Goal: Task Accomplishment & Management: Use online tool/utility

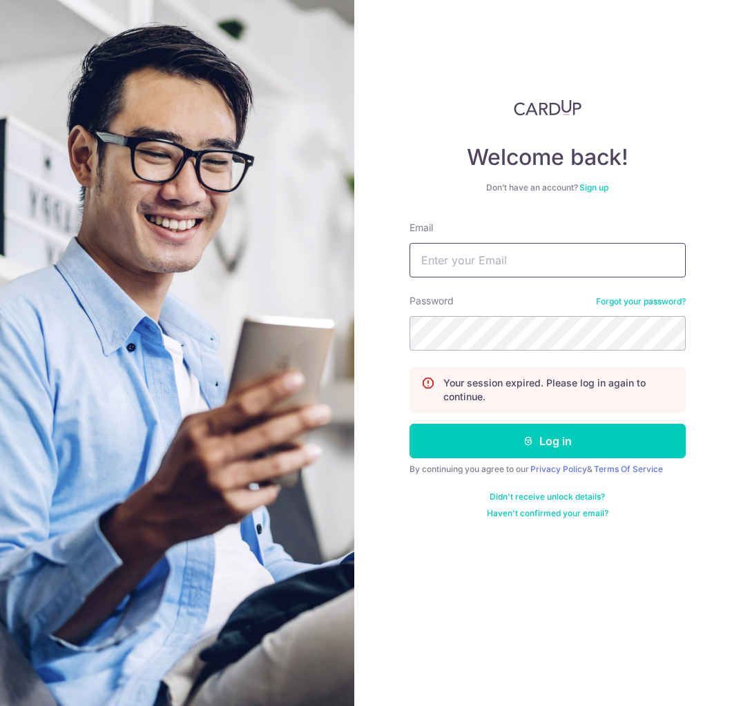
click at [473, 248] on input "Email" at bounding box center [547, 260] width 276 height 35
type input "hangchiong@gmail.com"
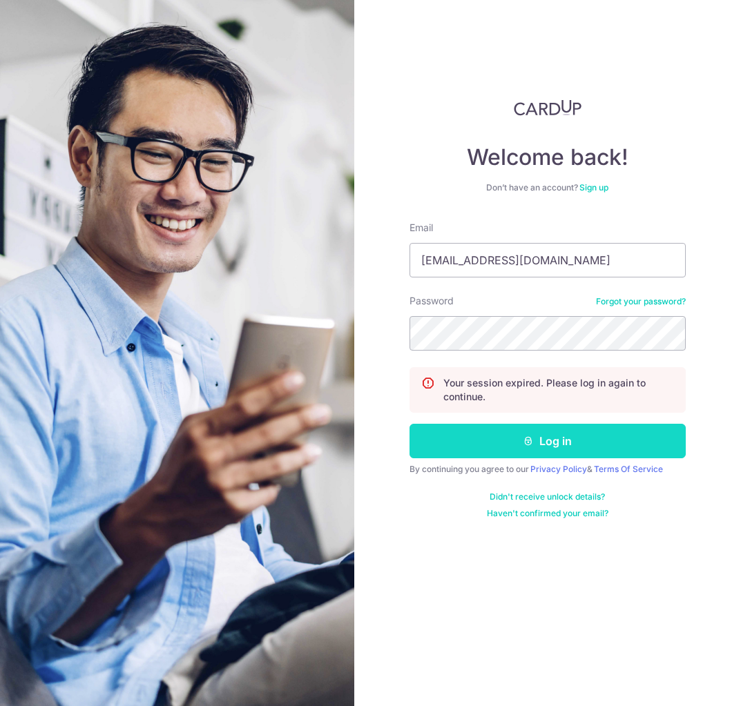
click at [558, 449] on button "Log in" at bounding box center [547, 441] width 276 height 35
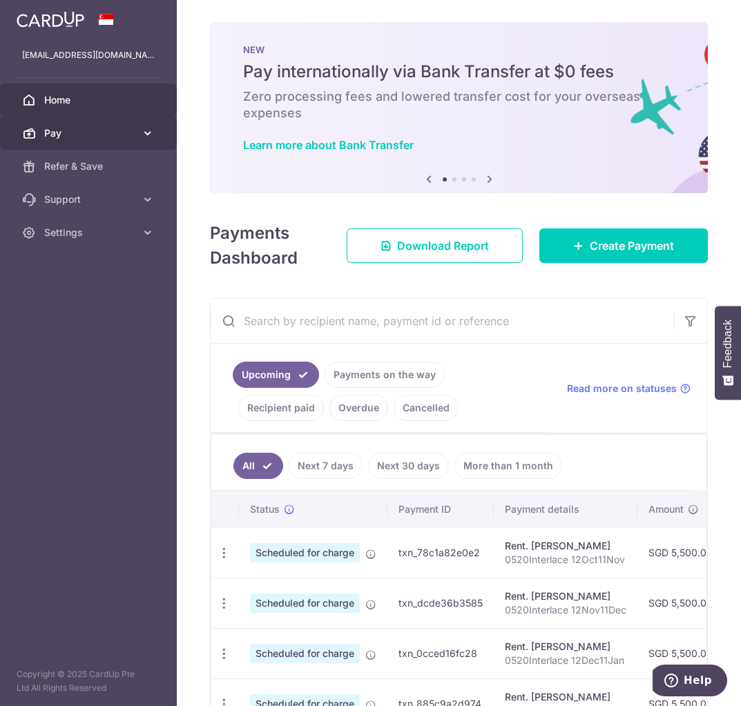
click at [89, 130] on span "Pay" at bounding box center [89, 133] width 91 height 14
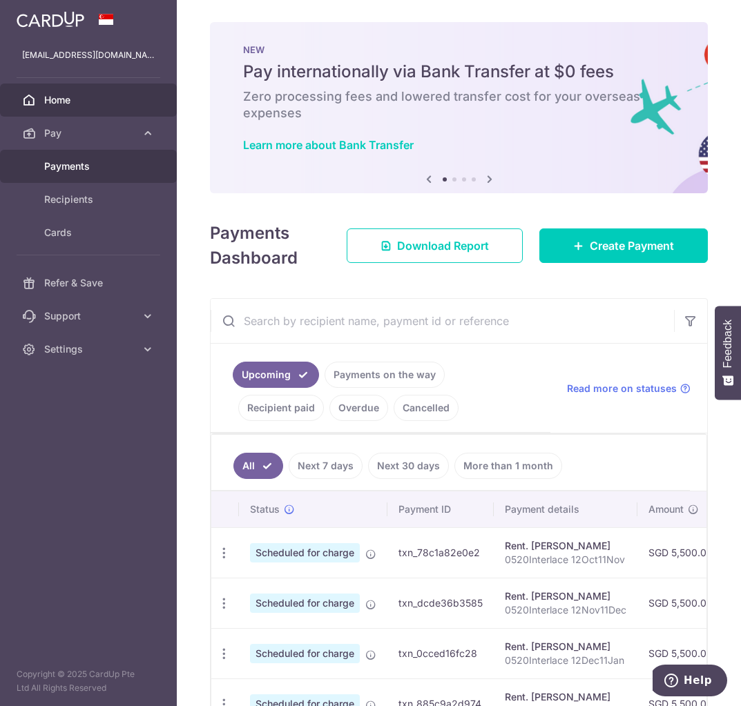
click at [78, 170] on span "Payments" at bounding box center [89, 166] width 91 height 14
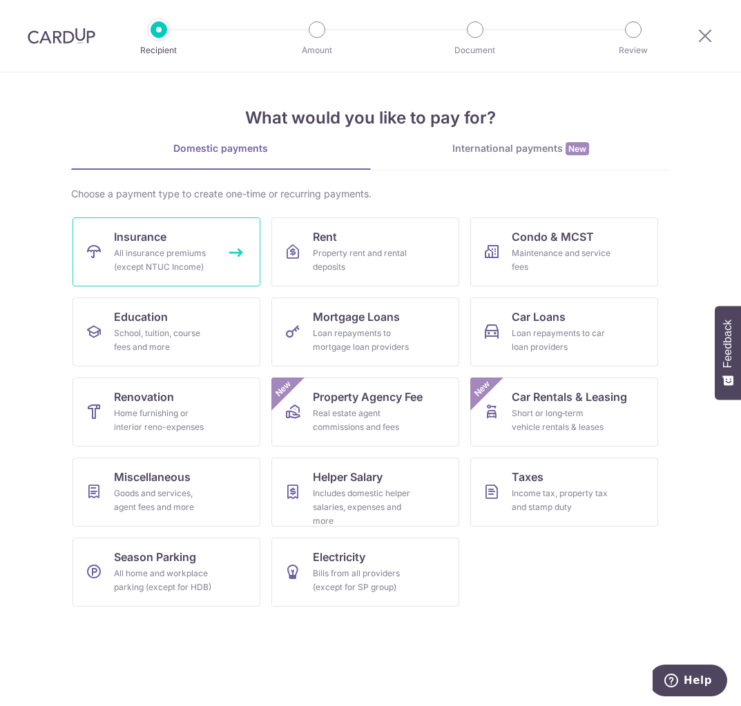
click at [168, 233] on link "Insurance All insurance premiums (except NTUC Income)" at bounding box center [166, 251] width 188 height 69
